Goal: Task Accomplishment & Management: Manage account settings

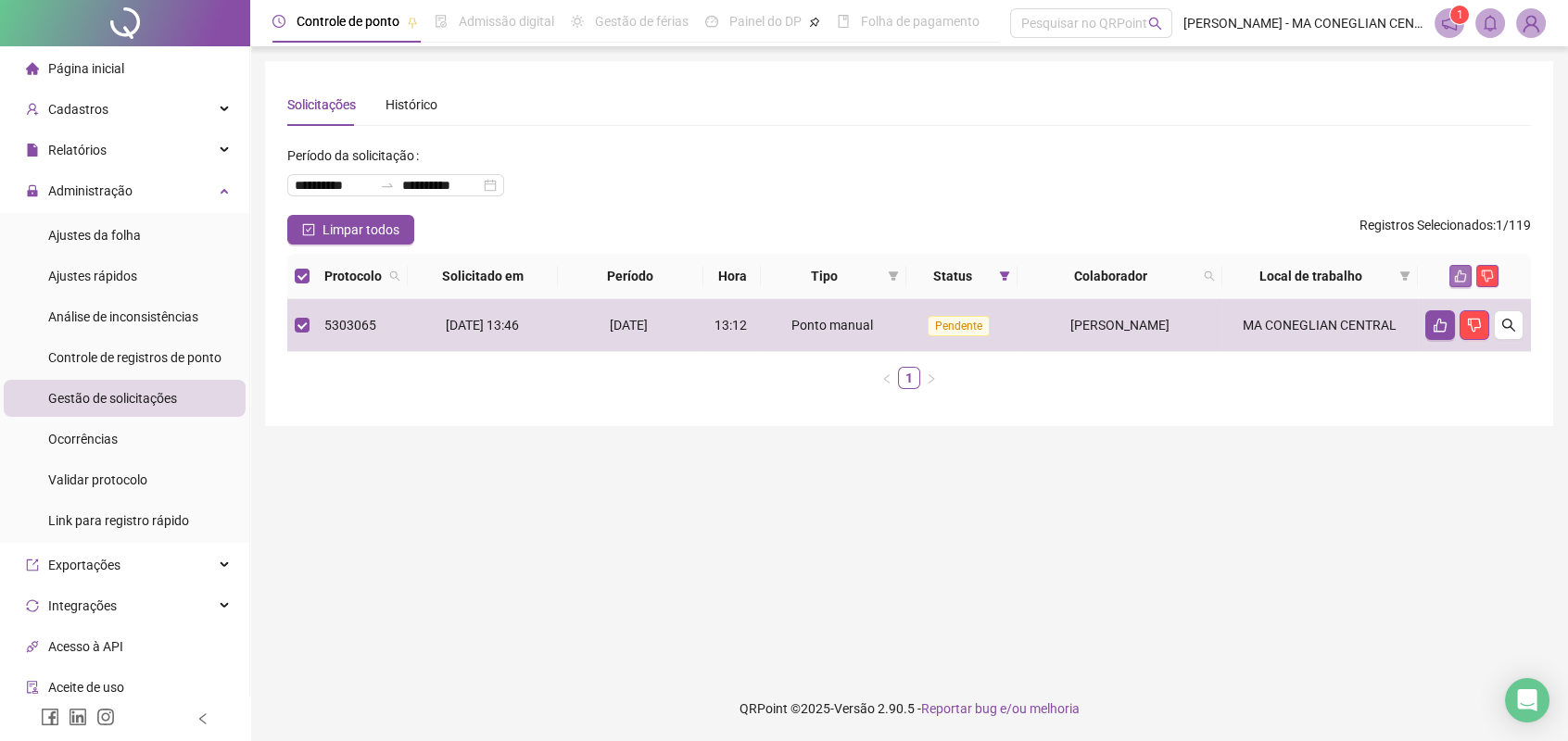
click at [1455, 277] on icon "like" at bounding box center [1460, 276] width 13 height 13
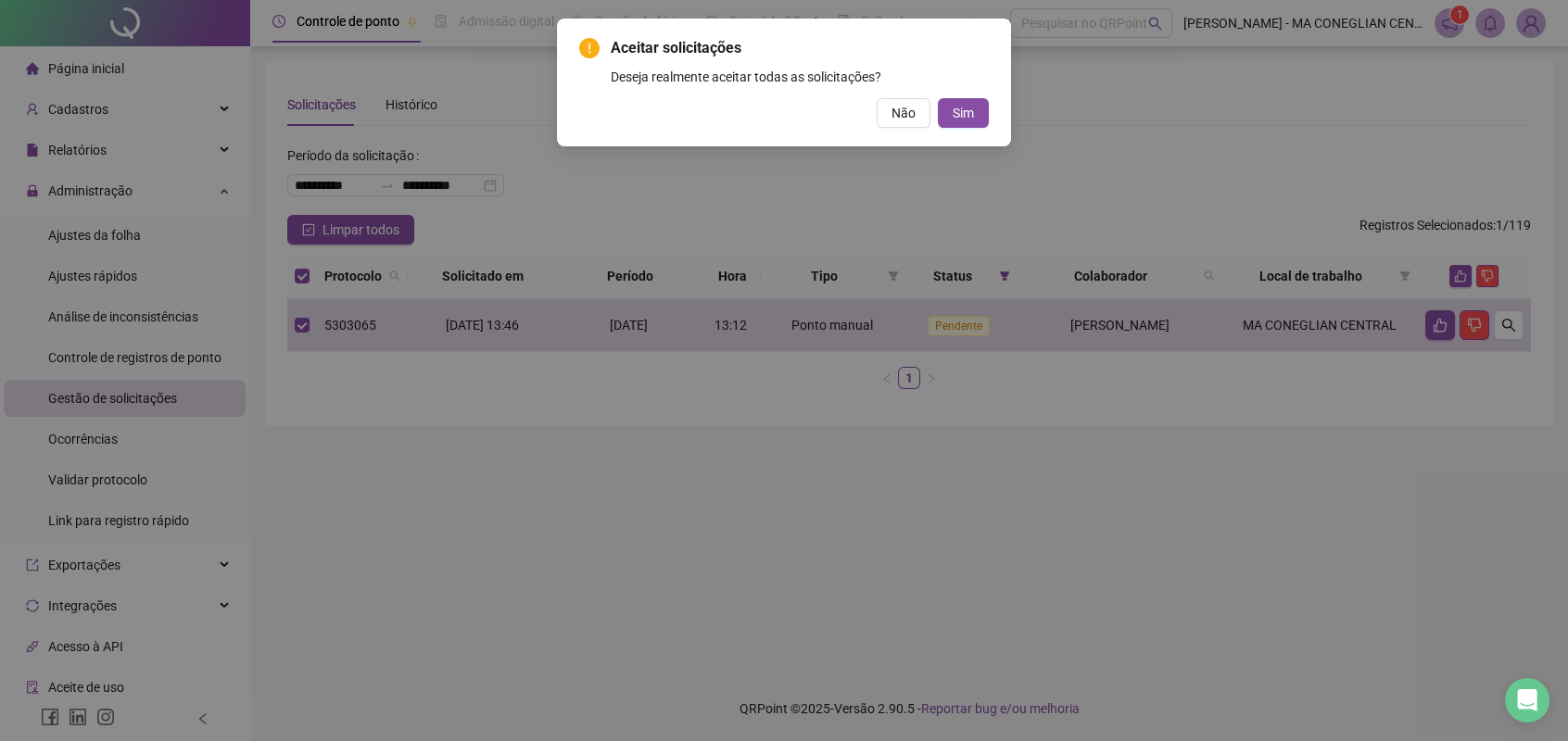
click at [961, 117] on span "Sim" at bounding box center [963, 112] width 21 height 20
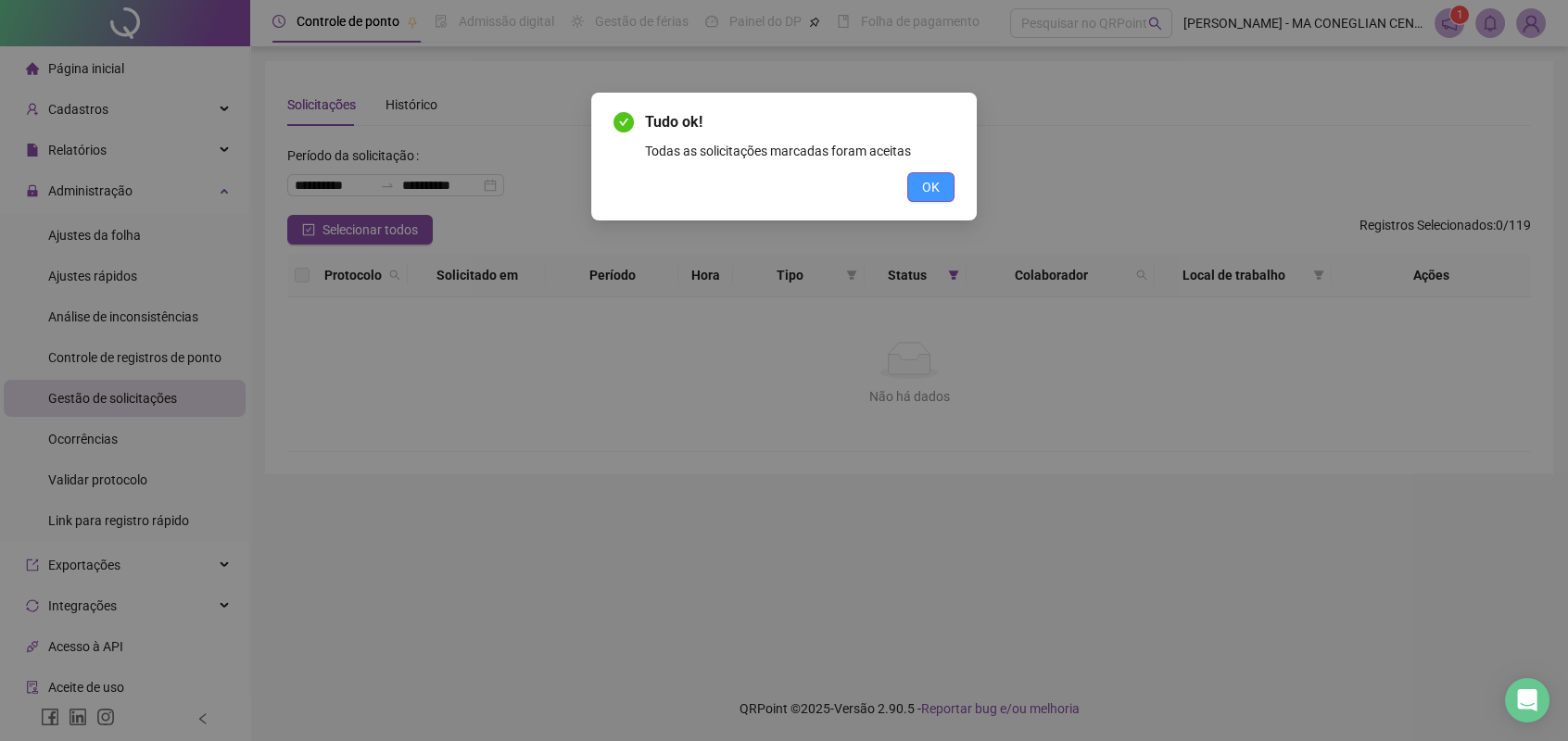
click at [947, 184] on div "Tudo ok! Todas as solicitações marcadas foram aceitas OK" at bounding box center [784, 157] width 385 height 128
click at [941, 183] on button "OK" at bounding box center [930, 187] width 47 height 30
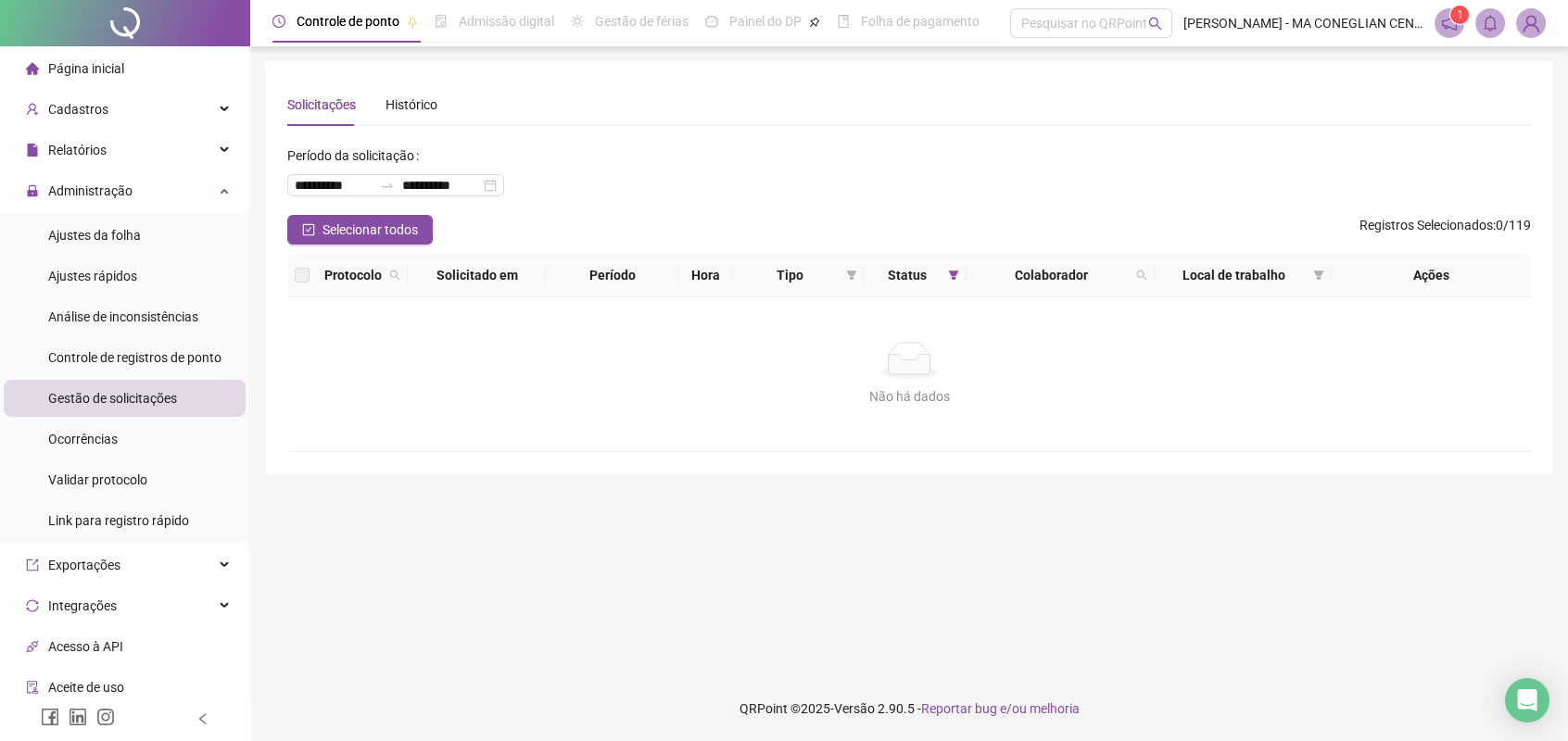
click at [197, 28] on div at bounding box center [125, 23] width 250 height 46
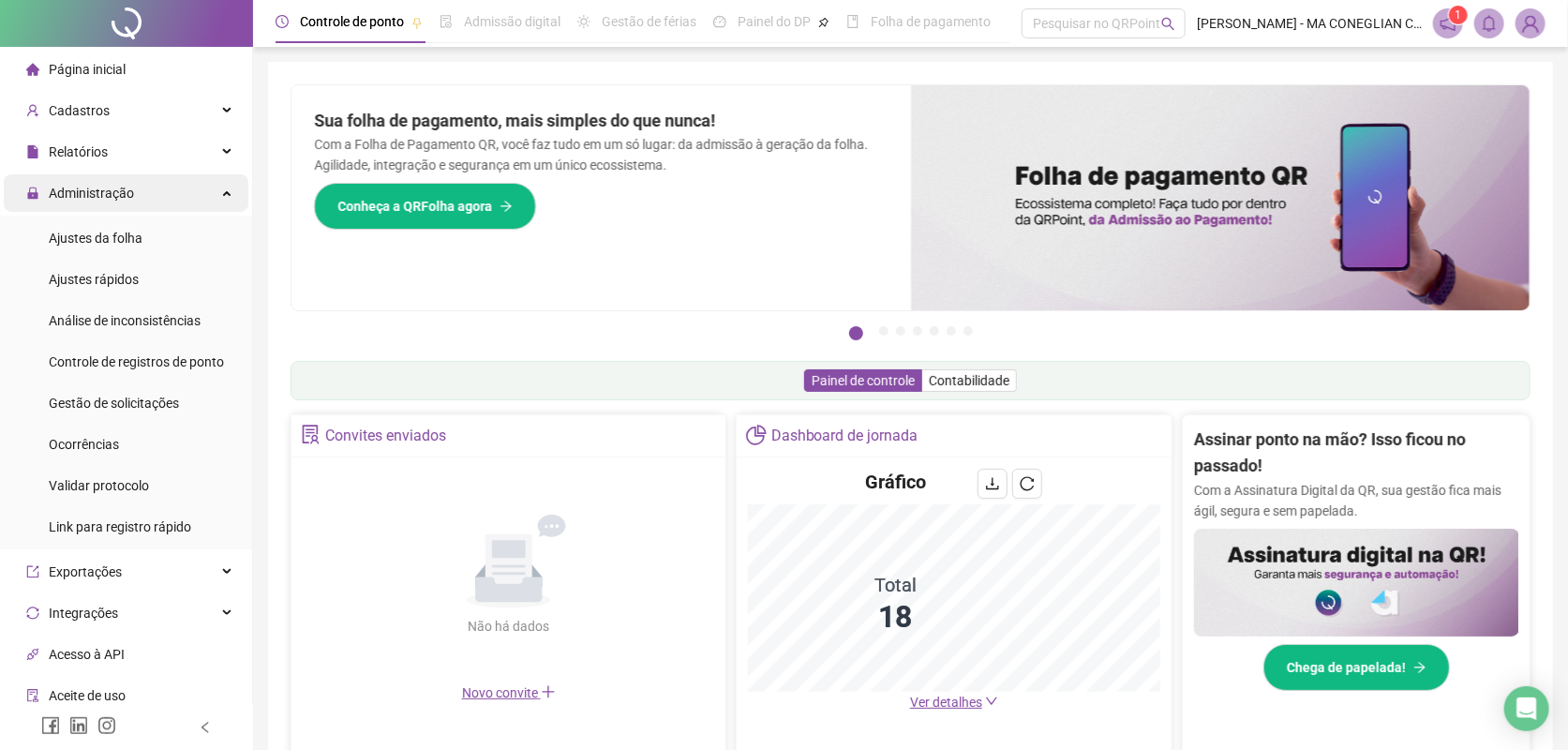
drag, startPoint x: 214, startPoint y: 196, endPoint x: 215, endPoint y: 178, distance: 18.0
click at [213, 193] on div "Administração" at bounding box center [126, 193] width 245 height 37
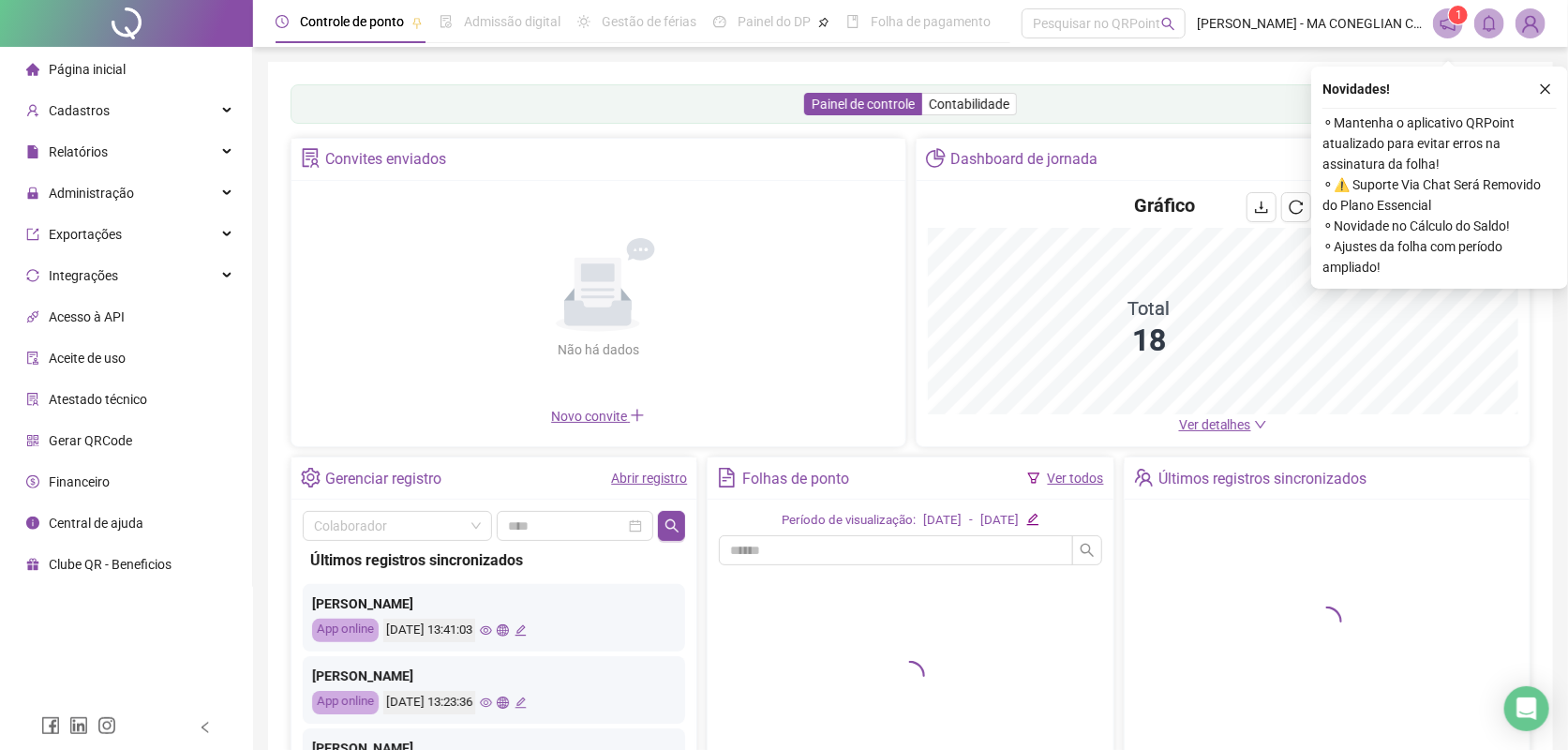
scroll to position [152, 0]
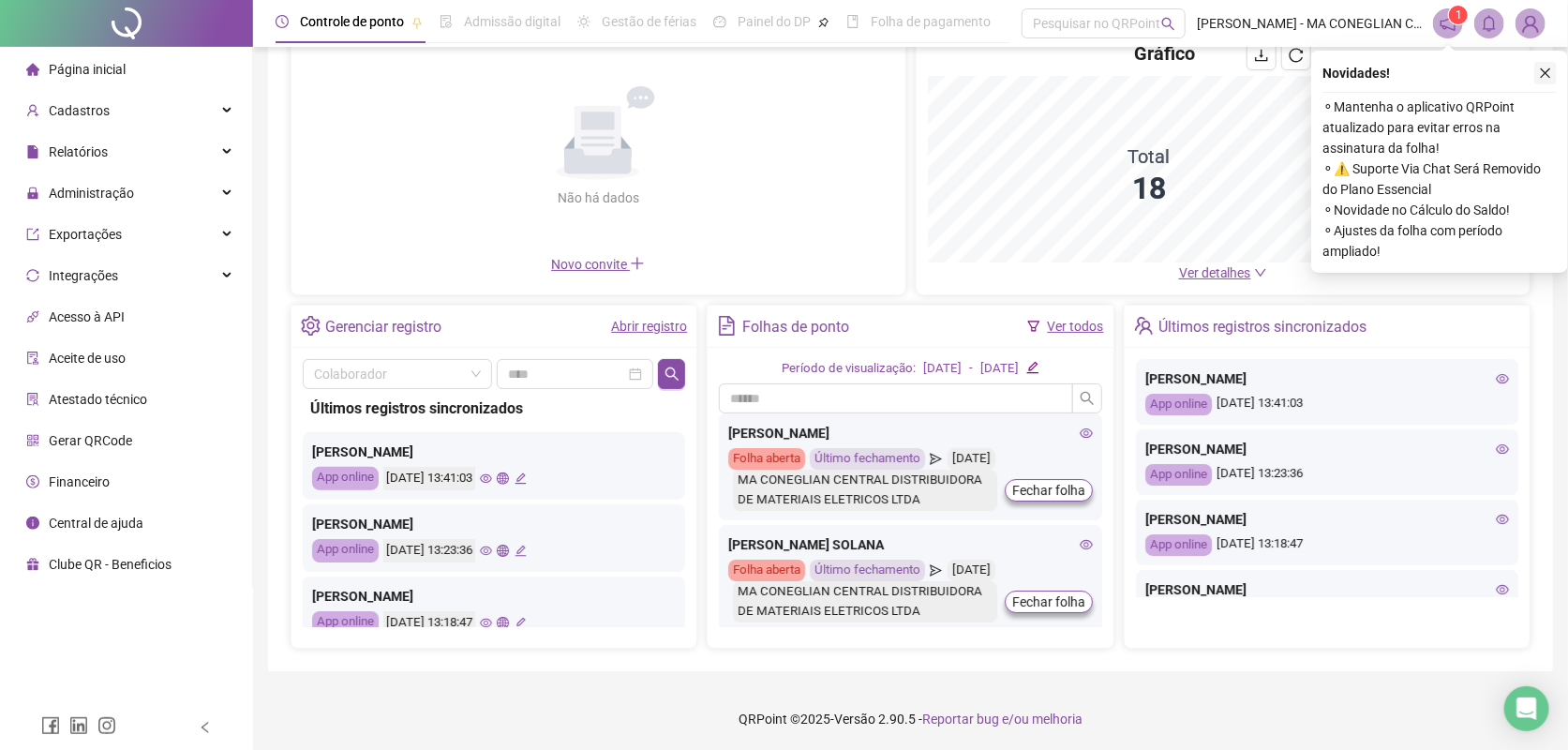
click at [1542, 69] on icon "close" at bounding box center [1545, 73] width 11 height 11
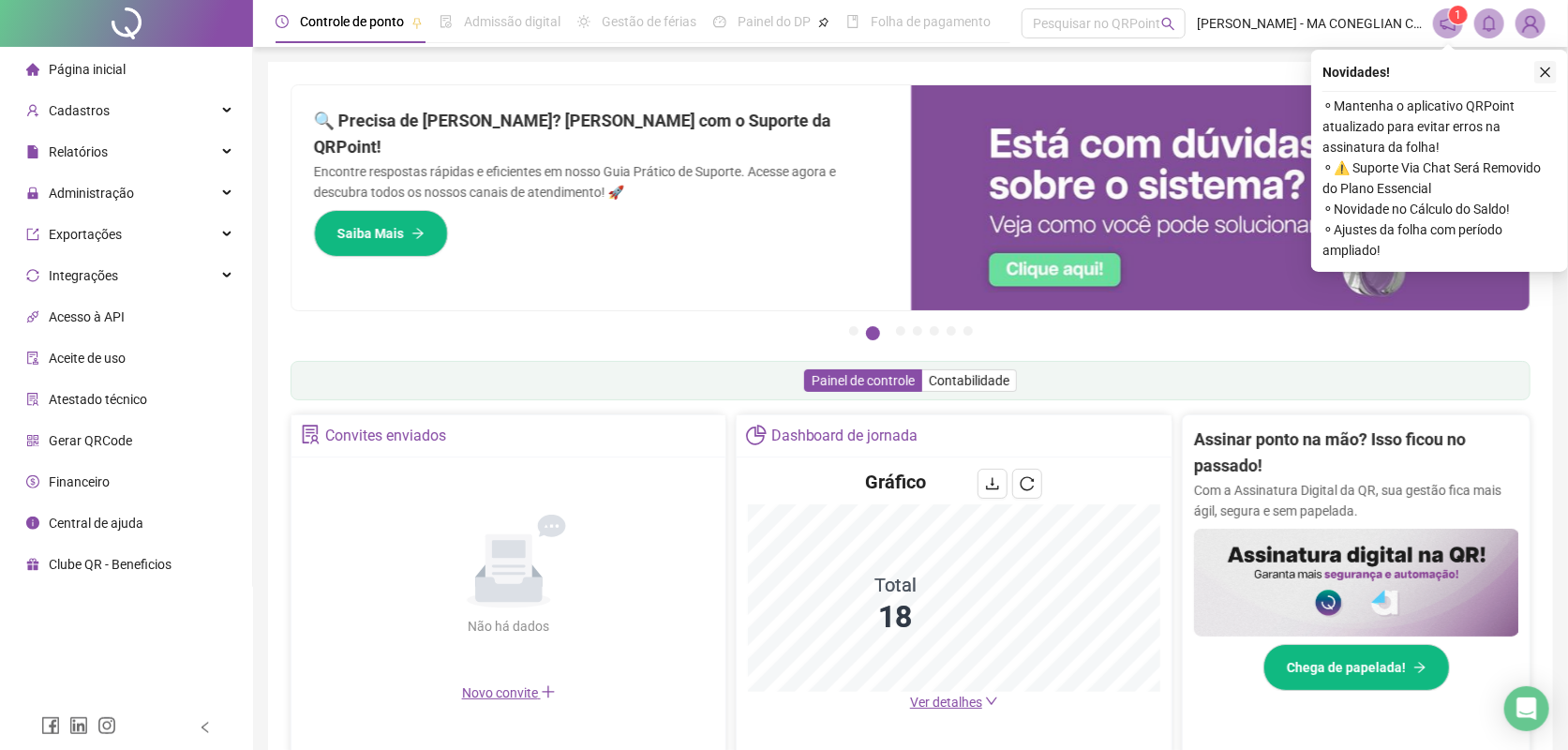
click at [1544, 75] on icon "close" at bounding box center [1545, 71] width 13 height 13
